Goal: Transaction & Acquisition: Purchase product/service

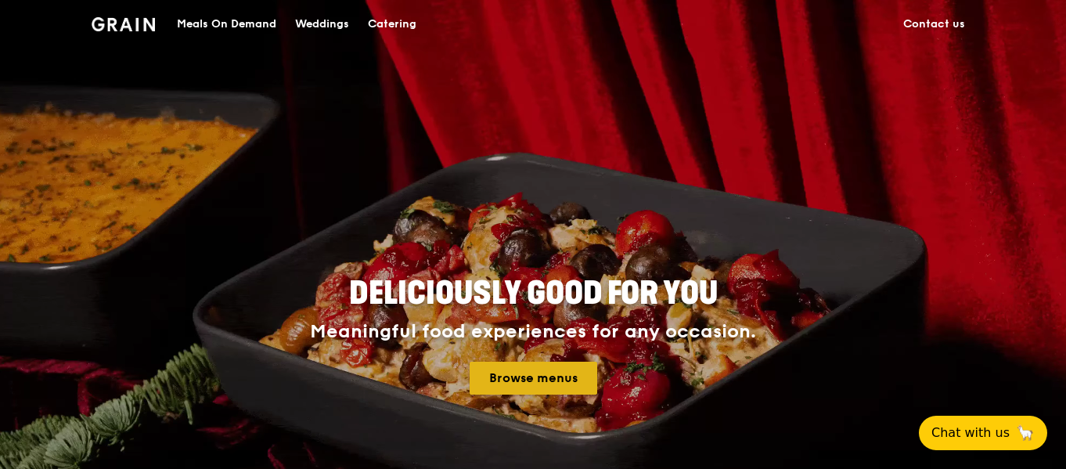
click at [559, 366] on link "Browse menus" at bounding box center [533, 377] width 128 height 33
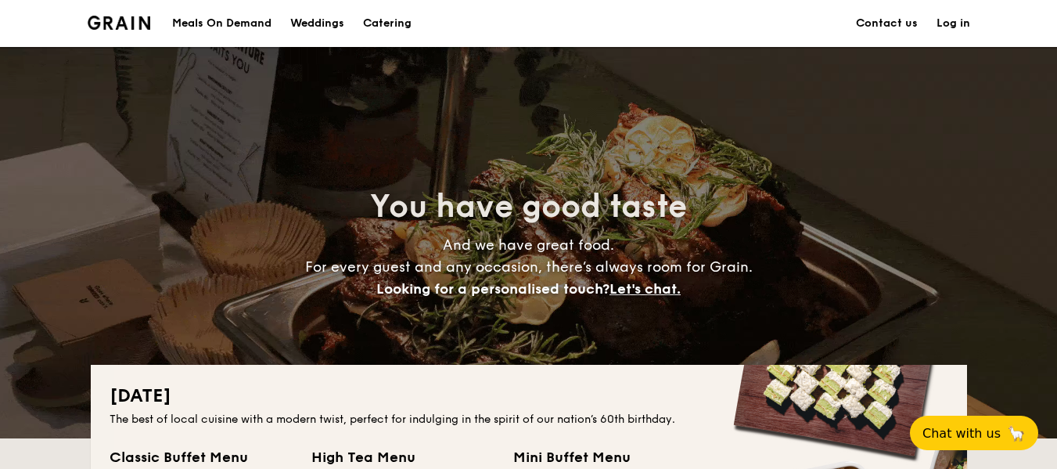
click at [234, 17] on div "Meals On Demand" at bounding box center [221, 23] width 99 height 47
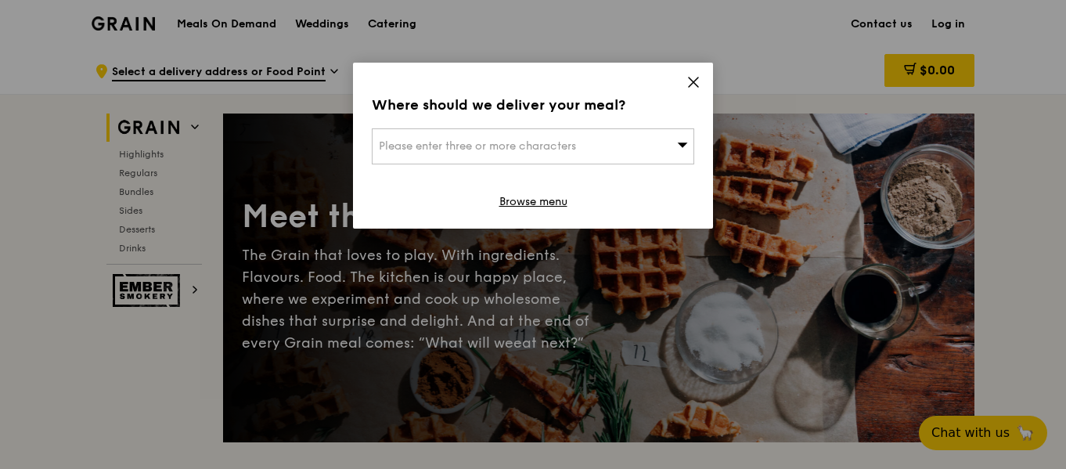
click at [696, 78] on icon at bounding box center [692, 81] width 9 height 9
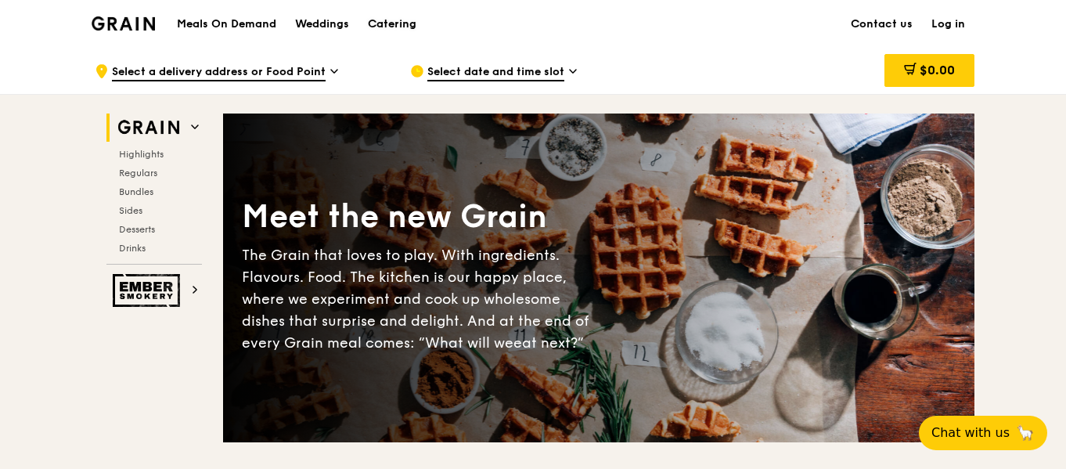
click at [385, 24] on div "Catering" at bounding box center [392, 24] width 49 height 47
